Goal: Information Seeking & Learning: Learn about a topic

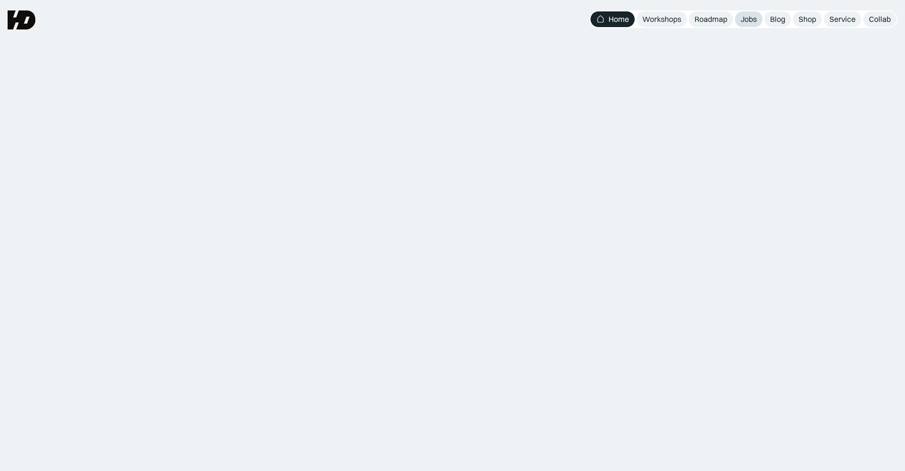
click at [750, 19] on div "Jobs" at bounding box center [749, 19] width 16 height 10
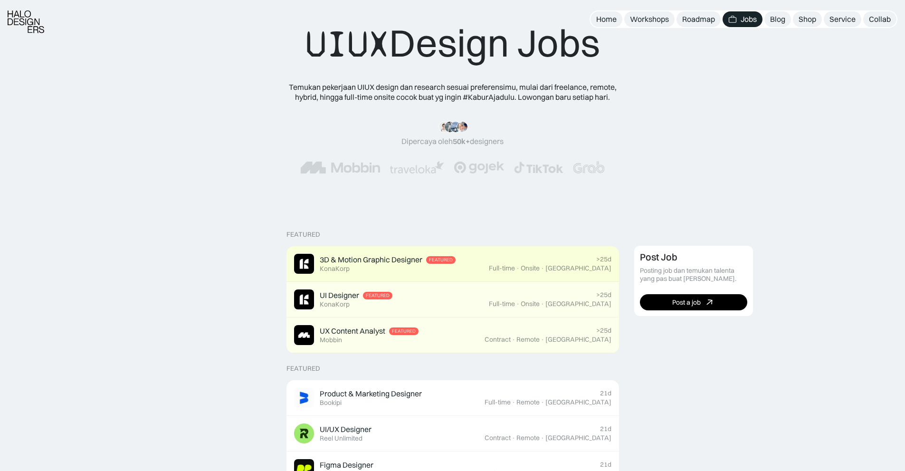
scroll to position [143, 0]
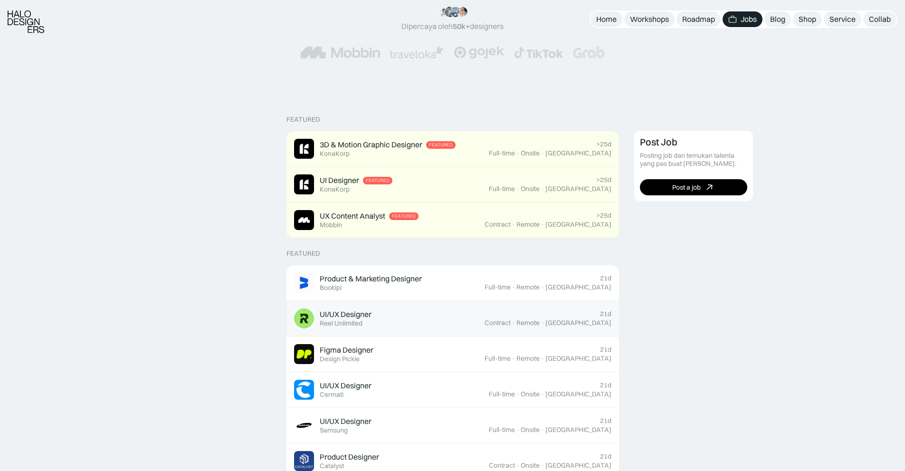
click at [433, 309] on div "UI/UX Designer Featured Reel Unlimited" at bounding box center [389, 318] width 191 height 20
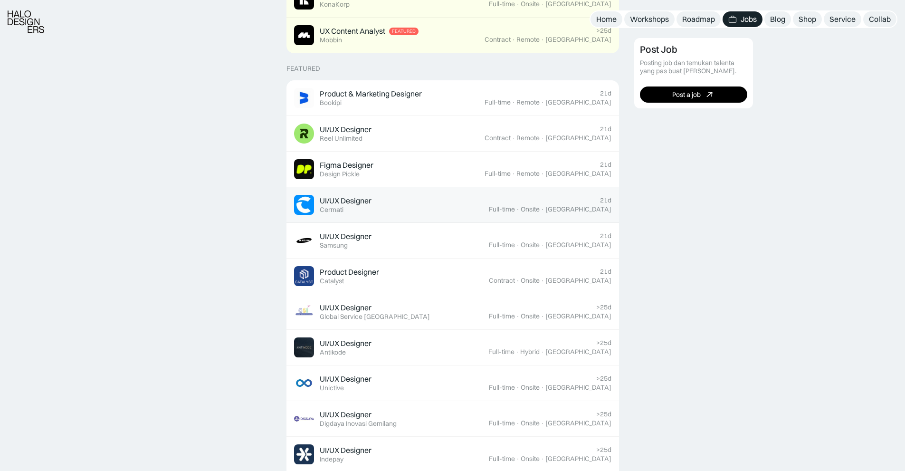
scroll to position [333, 0]
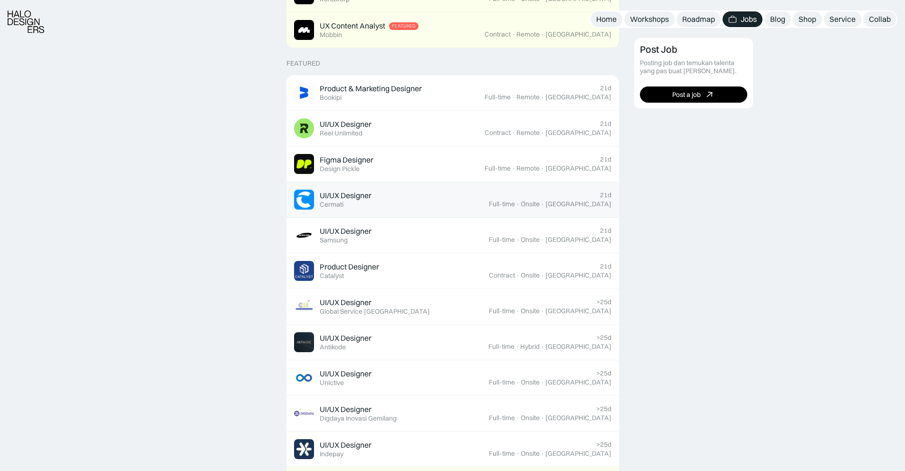
click at [405, 201] on div "UI/UX Designer Featured Cermati" at bounding box center [391, 200] width 195 height 20
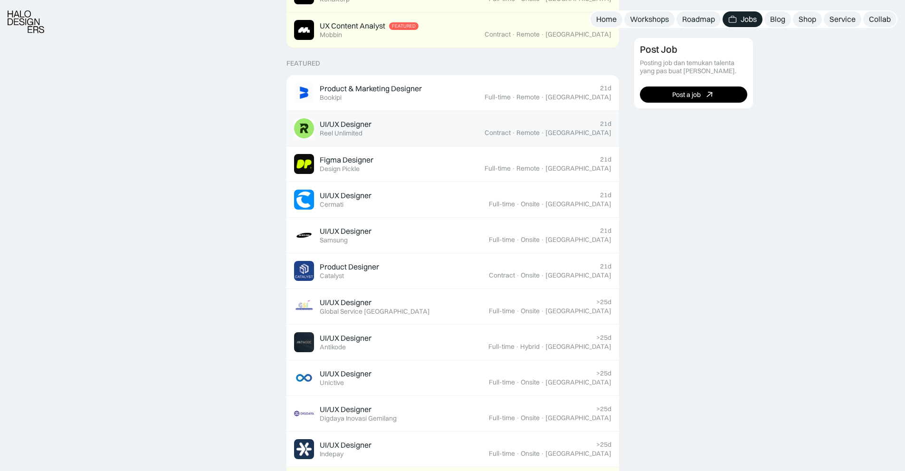
click at [407, 134] on div "UI/UX Designer Featured Reel Unlimited" at bounding box center [389, 128] width 191 height 20
drag, startPoint x: 377, startPoint y: 121, endPoint x: 490, endPoint y: 187, distance: 131.0
click at [377, 122] on div "UI/UX Designer Featured Reel Unlimited" at bounding box center [389, 128] width 191 height 20
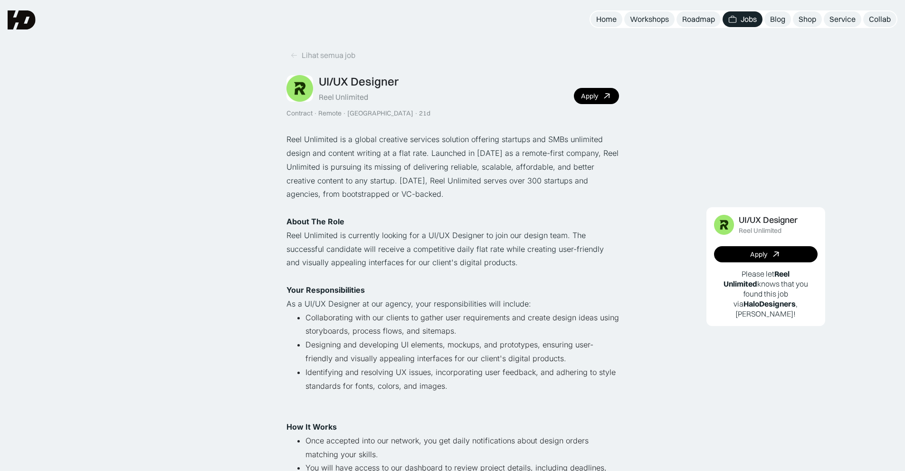
click at [328, 141] on p "Reel Unlimited is a global creative services solution offering startups and SMB…" at bounding box center [452, 167] width 333 height 68
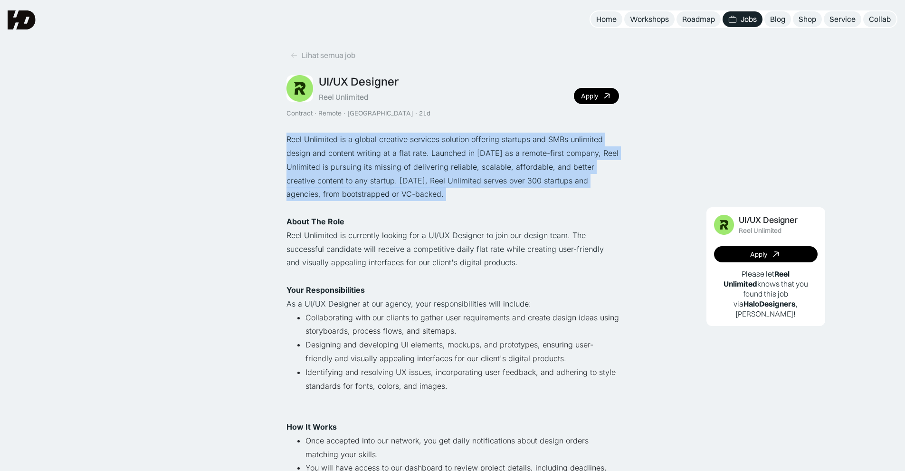
click at [328, 141] on p "Reel Unlimited is a global creative services solution offering startups and SMB…" at bounding box center [452, 167] width 333 height 68
drag, startPoint x: 400, startPoint y: 193, endPoint x: 435, endPoint y: 205, distance: 36.7
click at [401, 194] on p "Reel Unlimited is a global creative services solution offering startups and SMB…" at bounding box center [452, 167] width 333 height 68
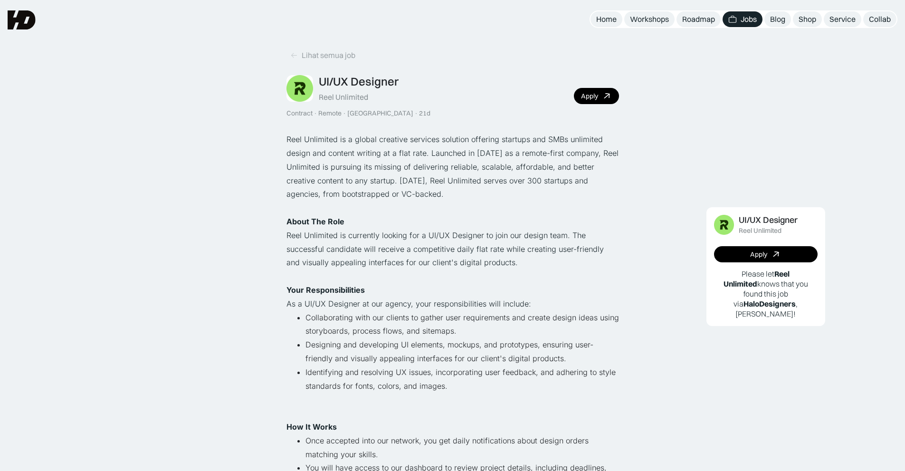
click at [445, 206] on p "‍" at bounding box center [452, 208] width 333 height 14
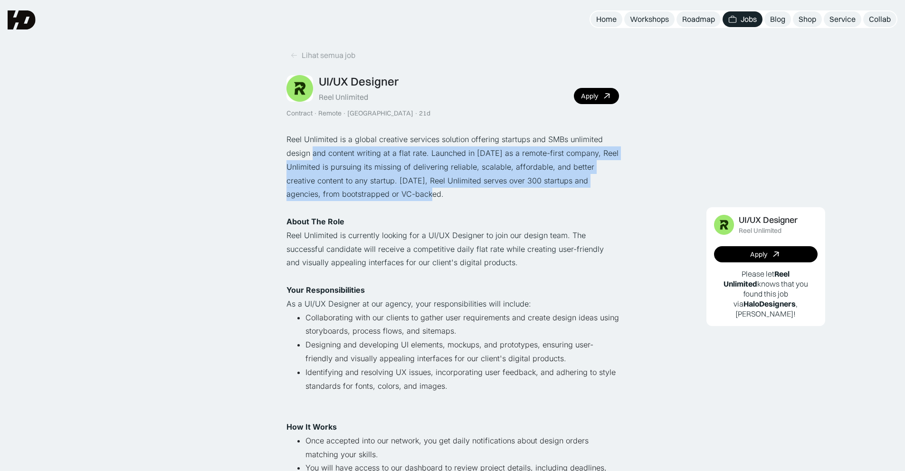
drag, startPoint x: 389, startPoint y: 192, endPoint x: 314, endPoint y: 148, distance: 87.8
click at [314, 148] on p "Reel Unlimited is a global creative services solution offering startups and SMB…" at bounding box center [452, 167] width 333 height 68
click at [394, 184] on p "Reel Unlimited is a global creative services solution offering startups and SMB…" at bounding box center [452, 167] width 333 height 68
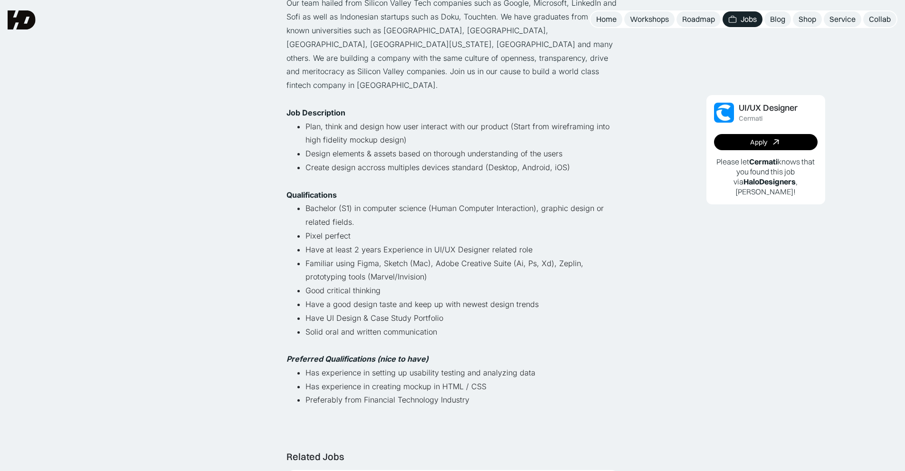
scroll to position [190, 0]
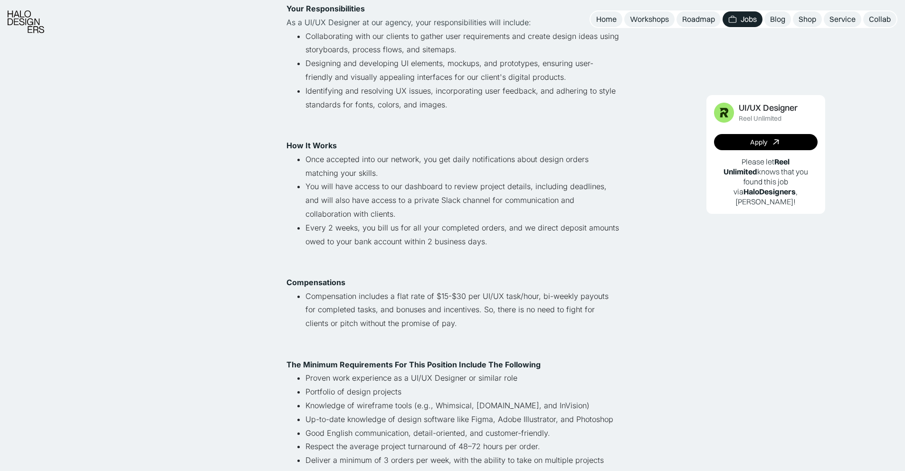
scroll to position [285, 0]
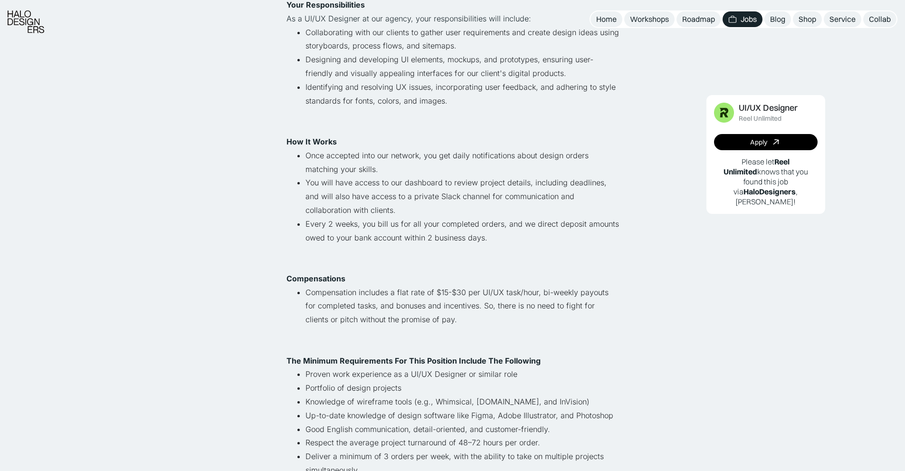
drag, startPoint x: 513, startPoint y: 233, endPoint x: 508, endPoint y: 236, distance: 5.1
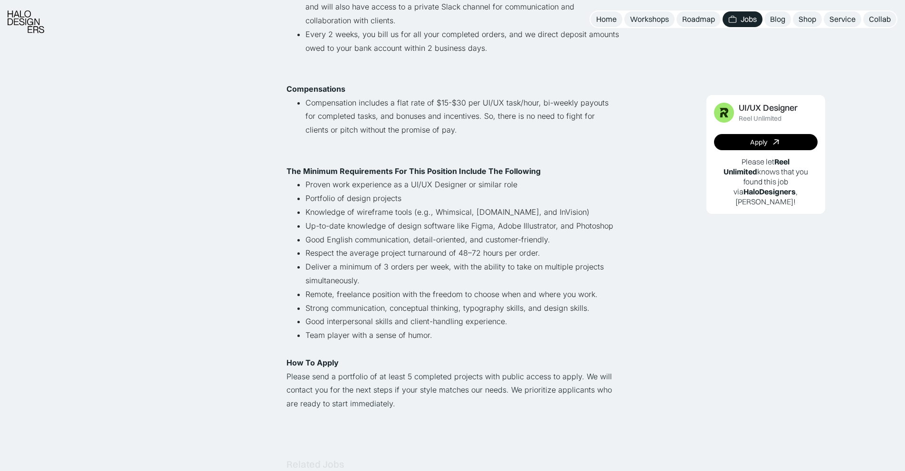
scroll to position [475, 0]
click at [365, 173] on strong "The Minimum Requirements For This Position Include The Following" at bounding box center [413, 171] width 254 height 10
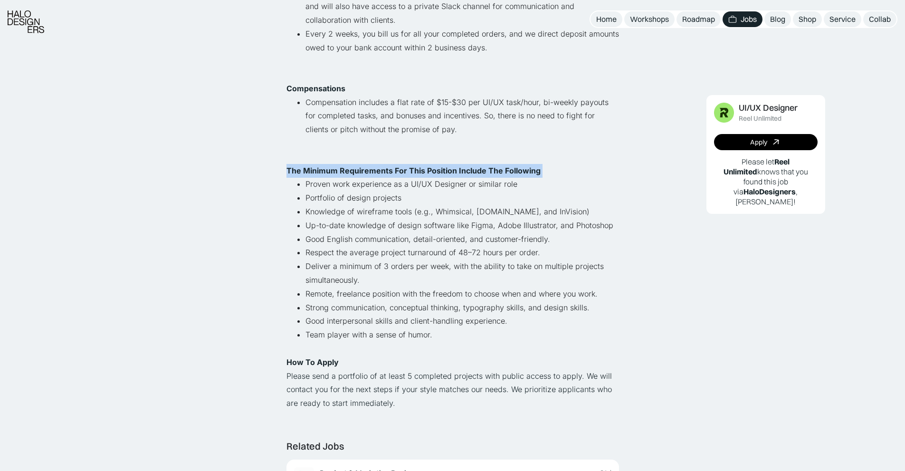
click at [364, 173] on strong "The Minimum Requirements For This Position Include The Following" at bounding box center [413, 171] width 254 height 10
click at [395, 205] on li "Knowledge of wireframe tools (e.g., Whimsical, [DOMAIN_NAME], and InVision)" at bounding box center [463, 212] width 314 height 14
click at [355, 201] on li "Portfolio of design projects" at bounding box center [463, 198] width 314 height 14
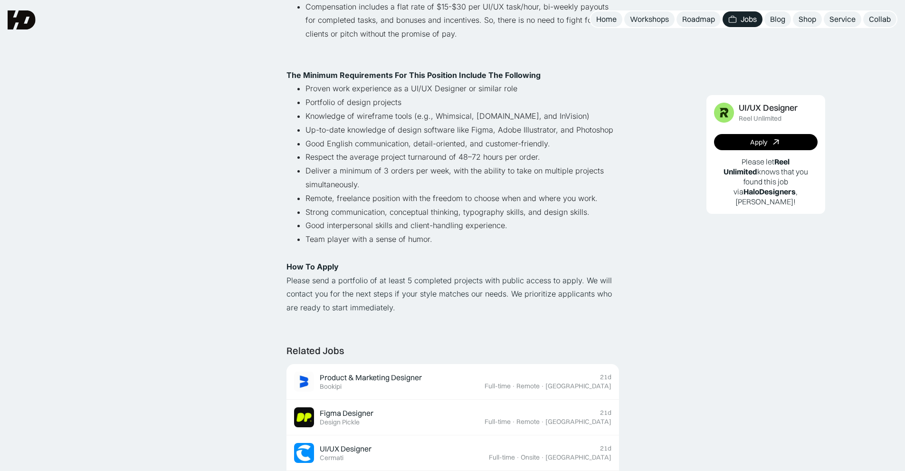
scroll to position [570, 0]
click at [634, 121] on div "UI/UX Designer Reel Unlimited Apply Please let Reel Unlimited knows that you fo…" at bounding box center [766, 319] width 264 height 1364
